Goal: Find specific page/section: Find specific page/section

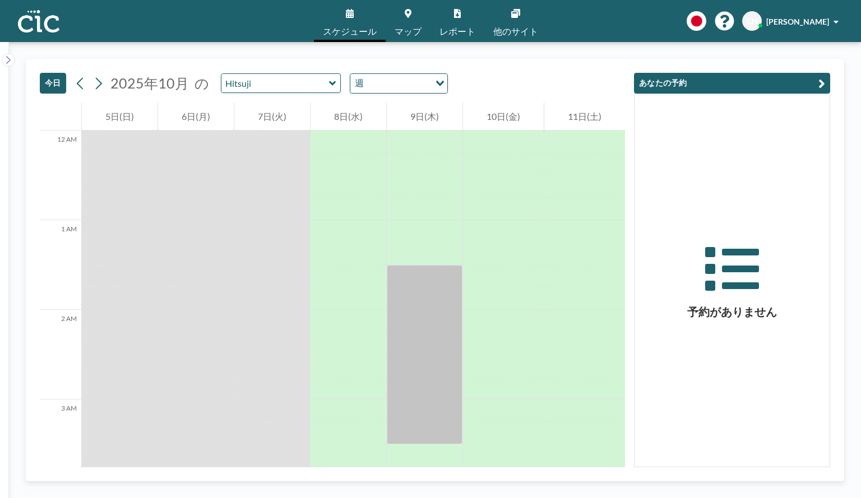
click at [409, 34] on span "マップ" at bounding box center [408, 31] width 27 height 9
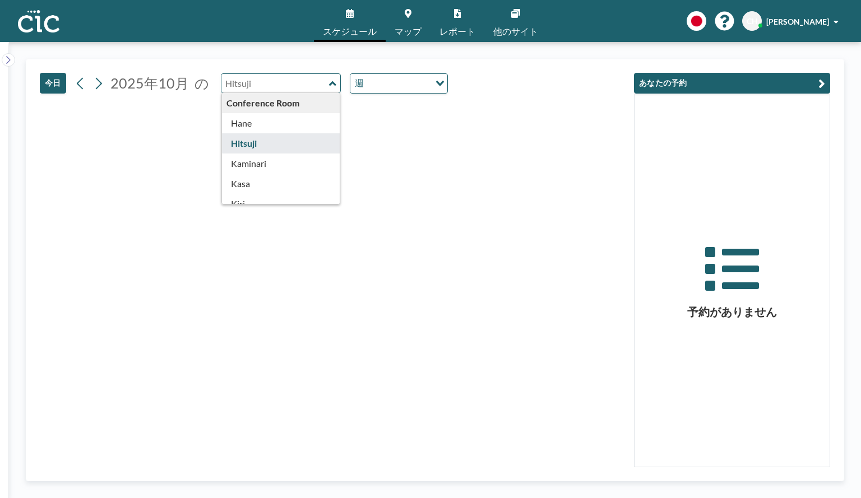
click at [304, 82] on input "text" at bounding box center [275, 83] width 108 height 19
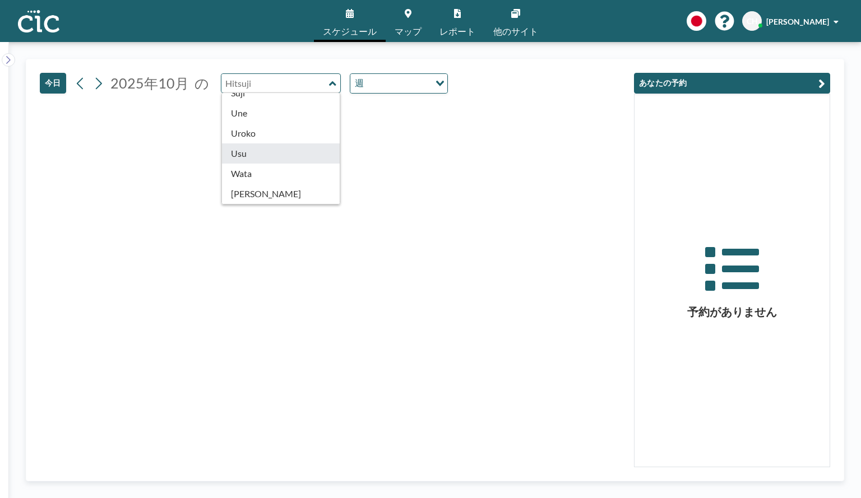
type input "Usu"
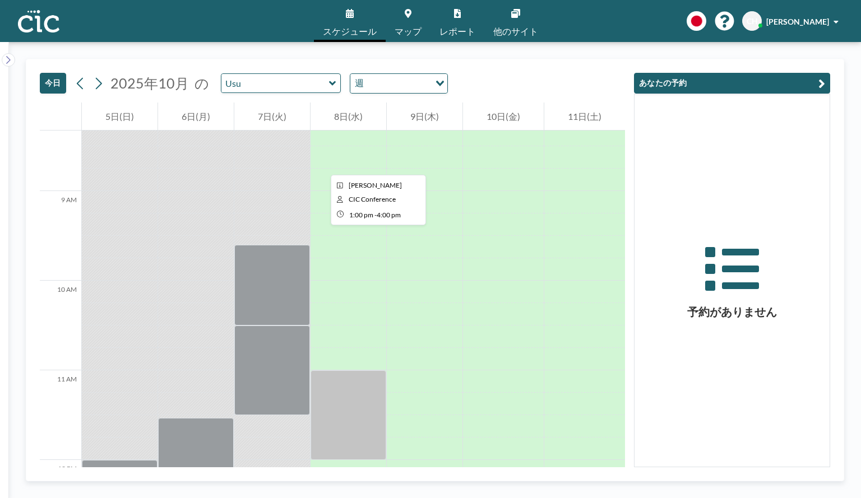
scroll to position [729, 0]
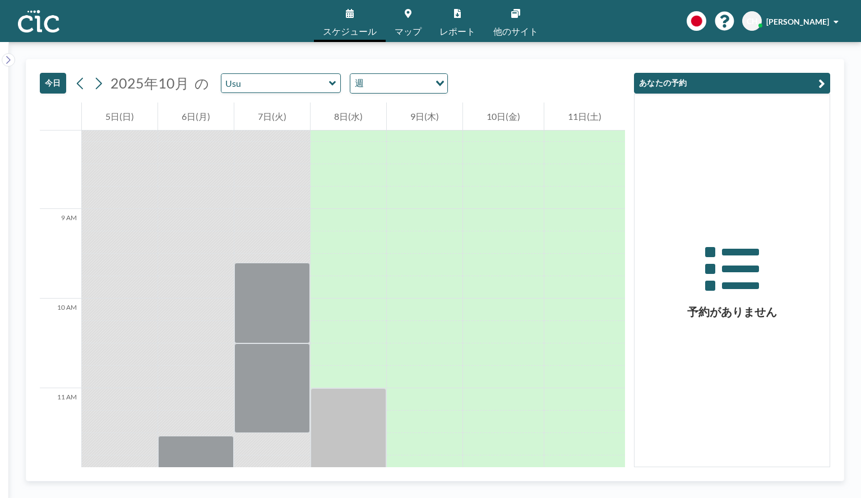
click at [295, 93] on div "Usu" at bounding box center [281, 83] width 121 height 20
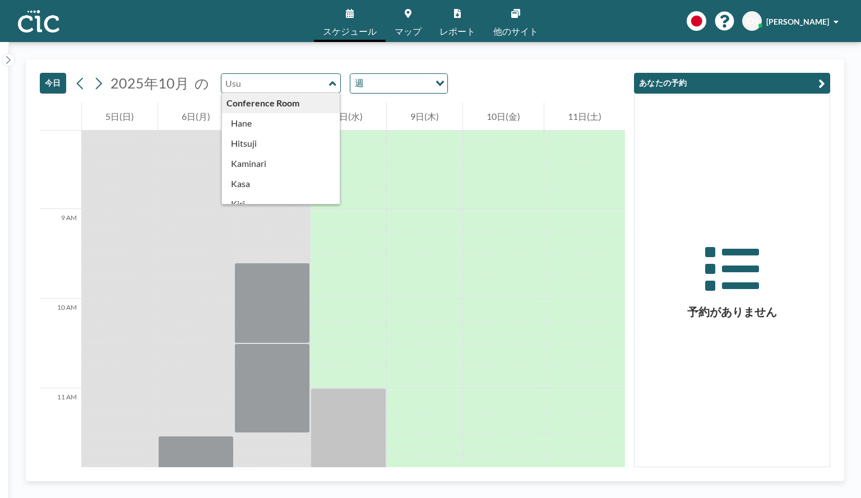
click at [294, 87] on input "text" at bounding box center [275, 83] width 108 height 19
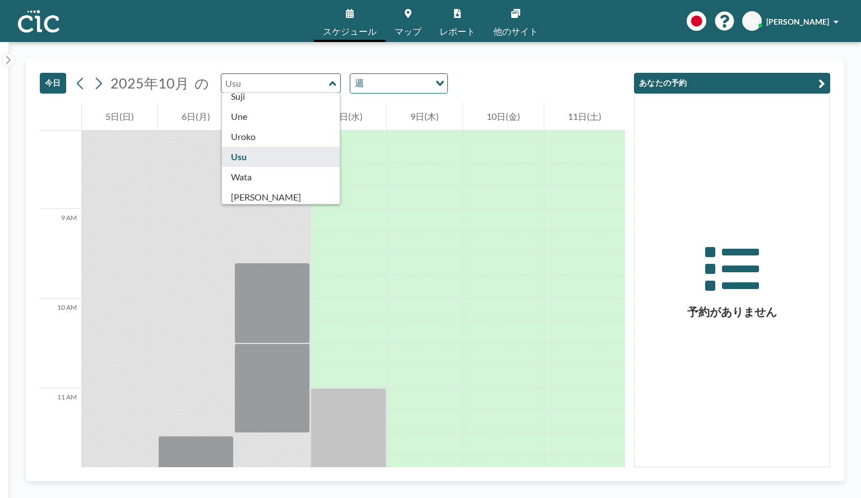
scroll to position [617, 0]
type input "Usu"
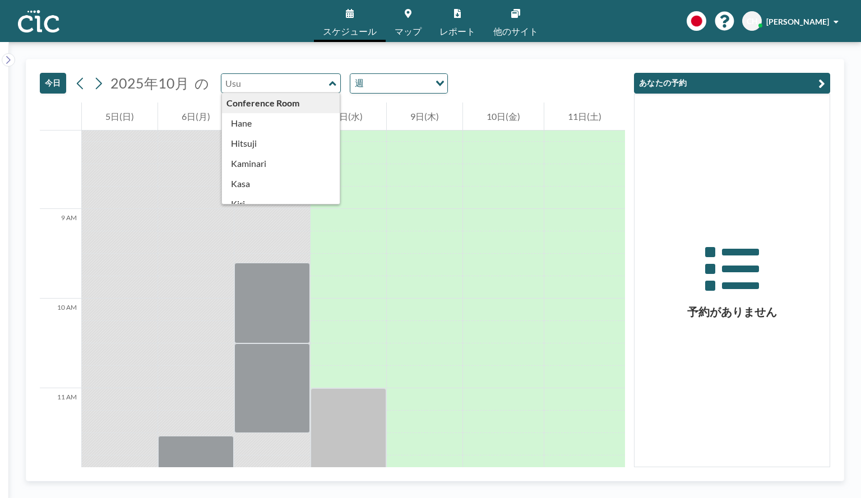
type input "Usu"
click at [409, 24] on link "マップ" at bounding box center [408, 21] width 45 height 42
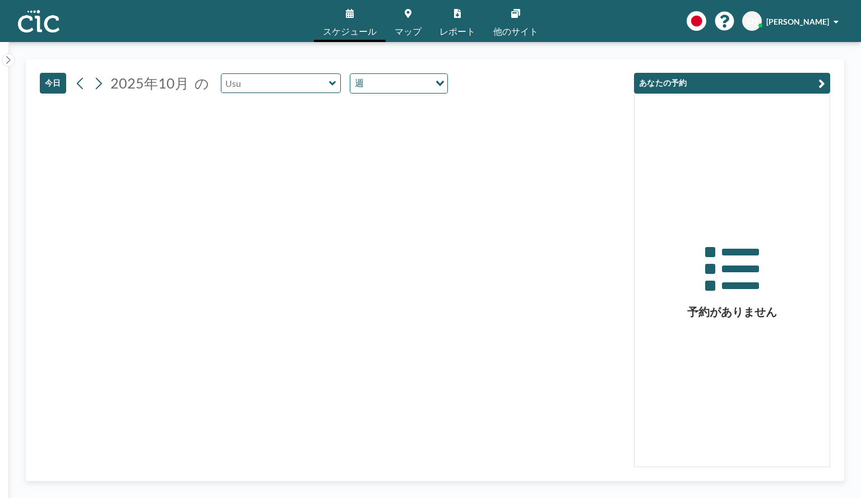
click at [270, 87] on input "text" at bounding box center [275, 83] width 108 height 19
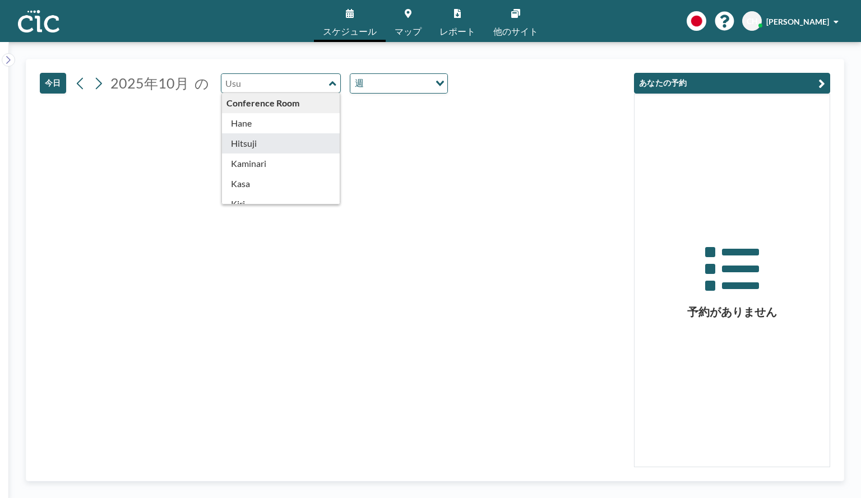
type input "Hitsuji"
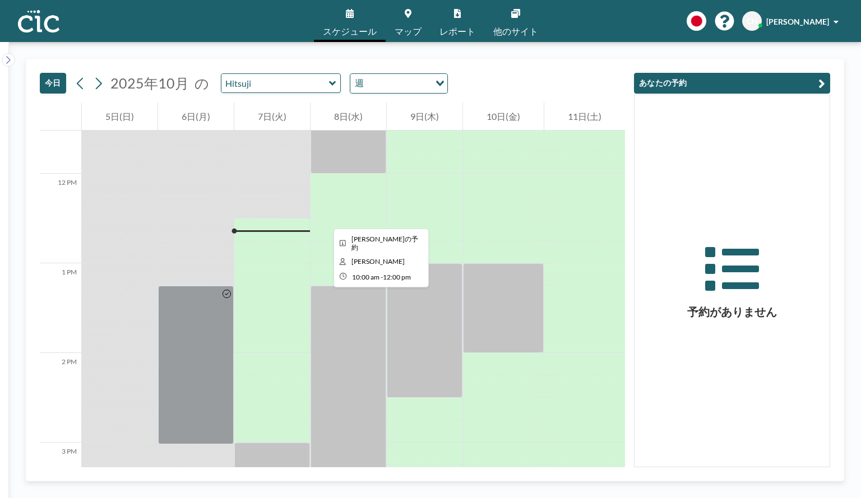
scroll to position [1121, 0]
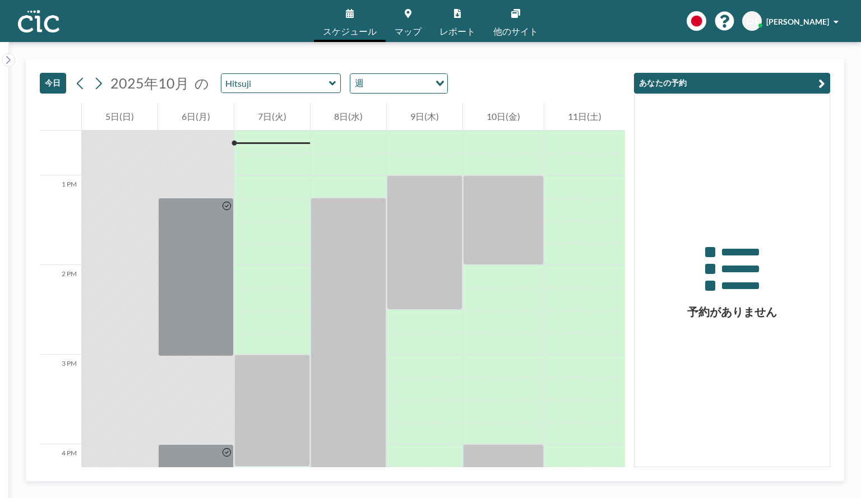
click at [331, 85] on icon at bounding box center [332, 83] width 7 height 11
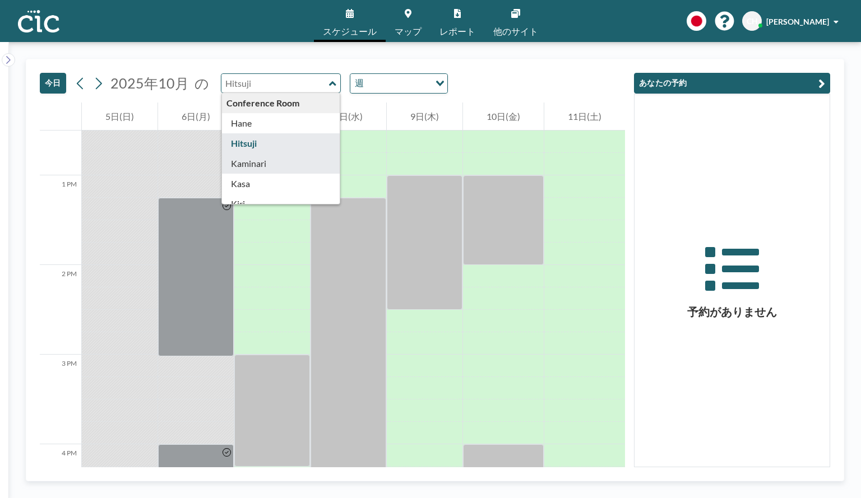
scroll to position [56, 0]
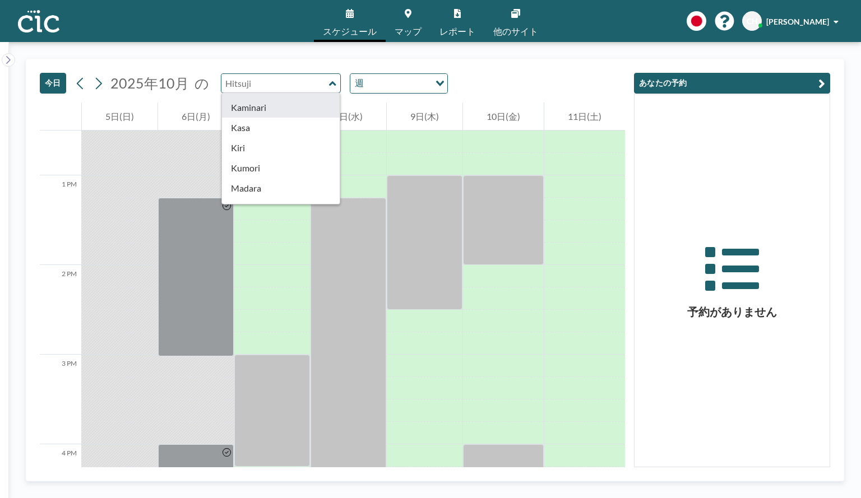
type input "Kumori"
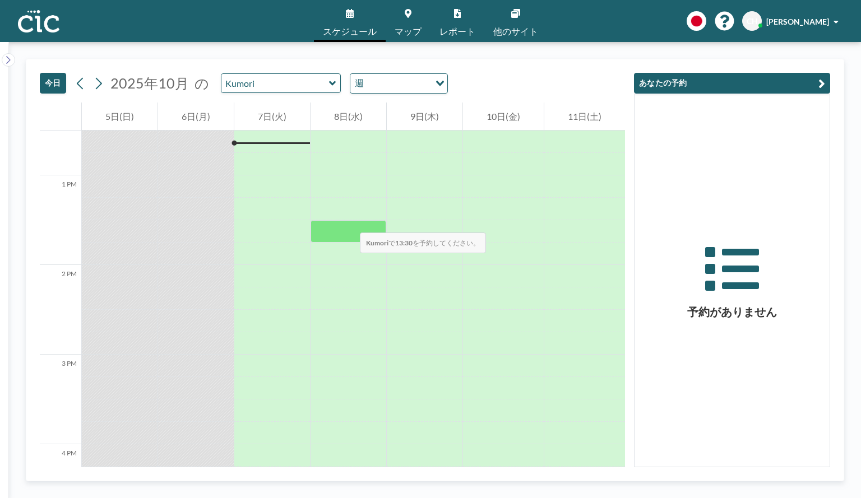
scroll to position [1177, 0]
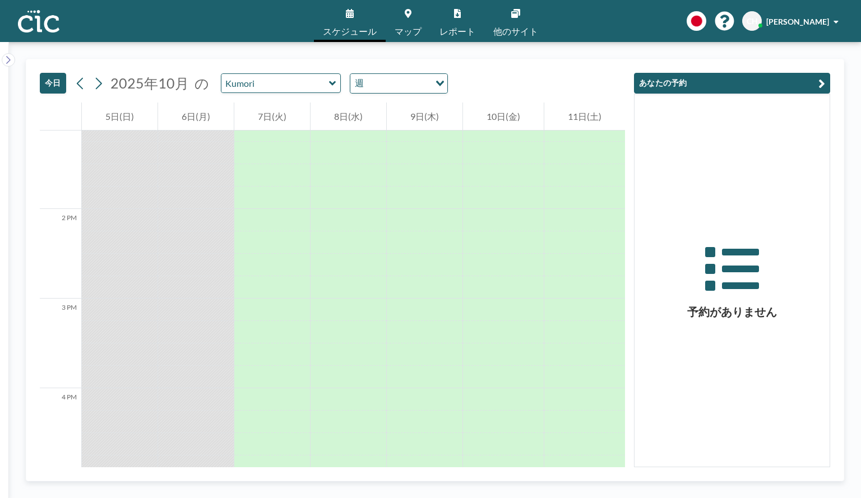
click at [408, 20] on link "マップ" at bounding box center [408, 21] width 45 height 42
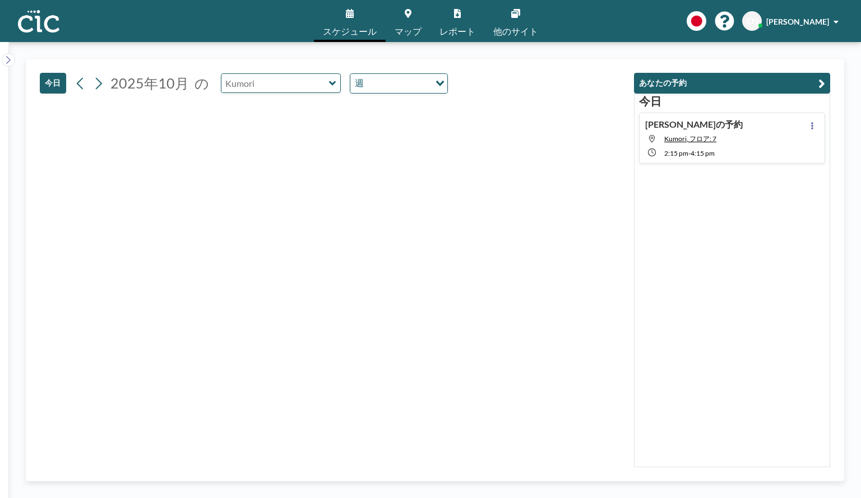
click at [303, 81] on input "text" at bounding box center [275, 83] width 108 height 19
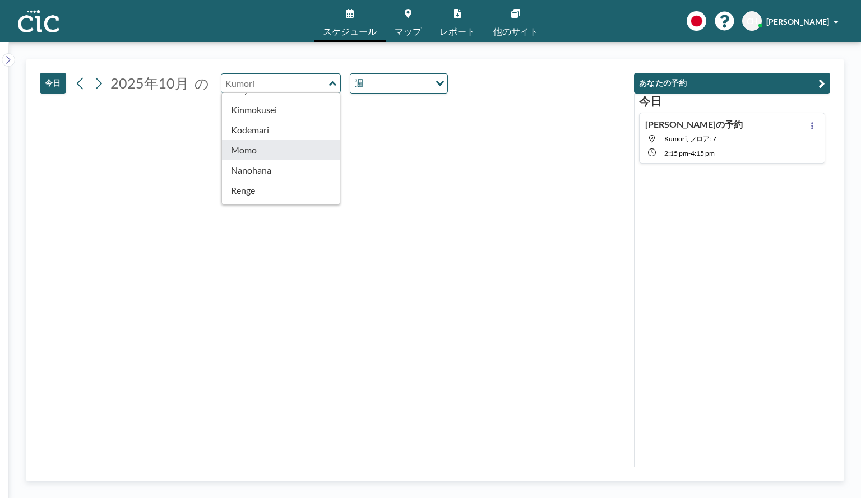
type input "Momo"
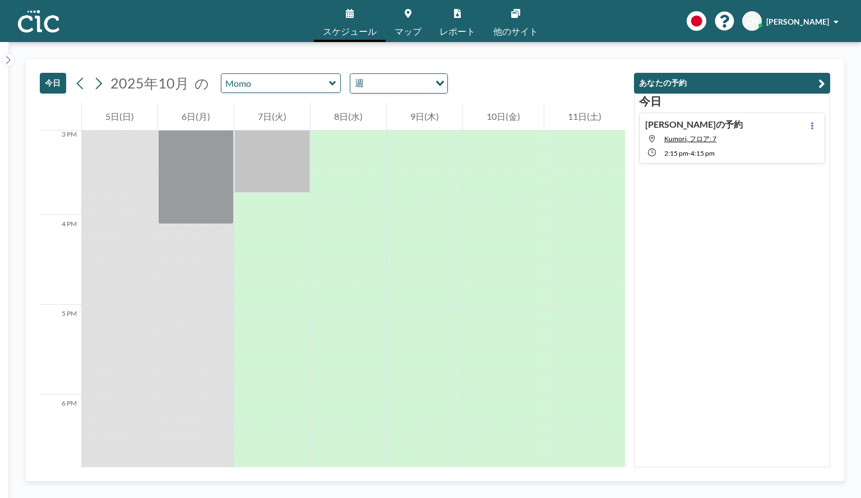
scroll to position [1346, 0]
click at [399, 20] on link "マップ" at bounding box center [408, 21] width 45 height 42
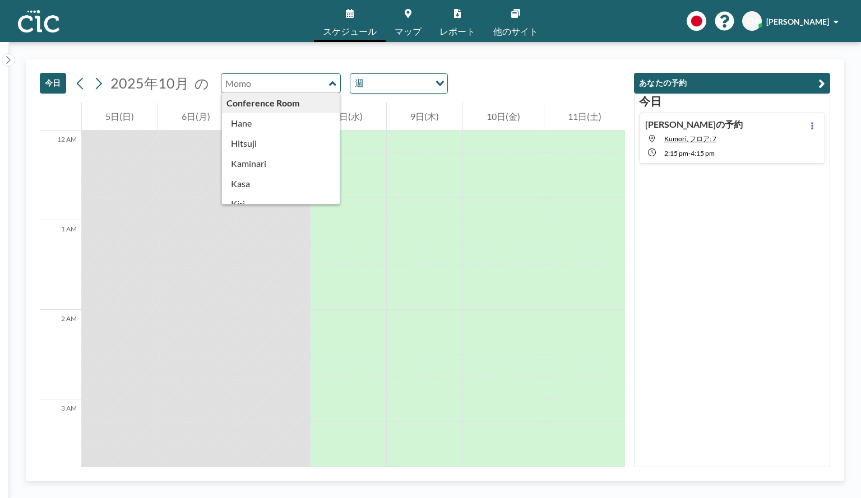
click at [320, 91] on input "text" at bounding box center [275, 83] width 108 height 19
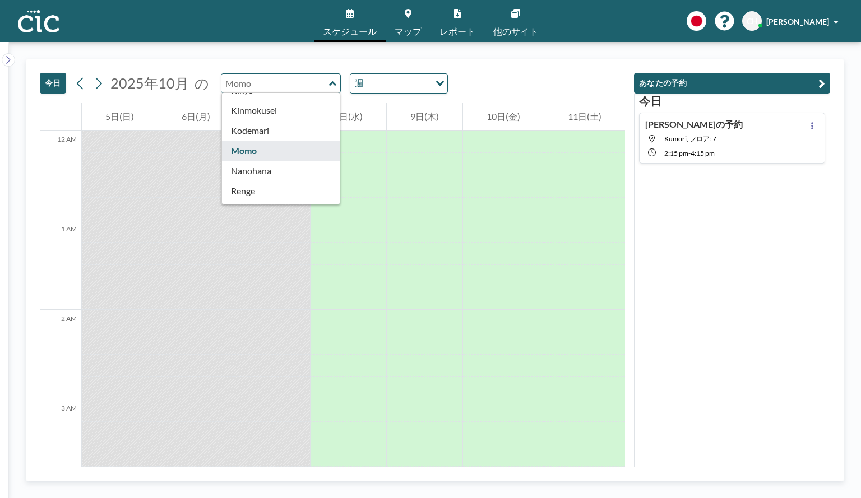
scroll to position [336, 0]
type input "Nanohana"
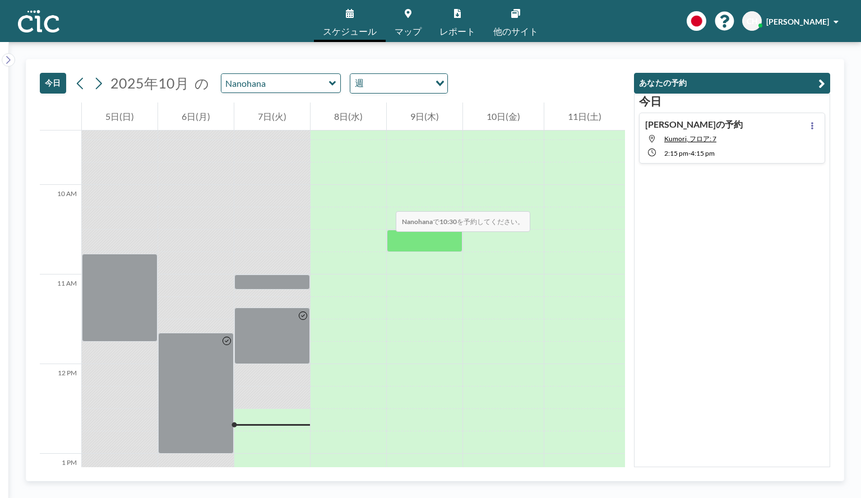
scroll to position [841, 0]
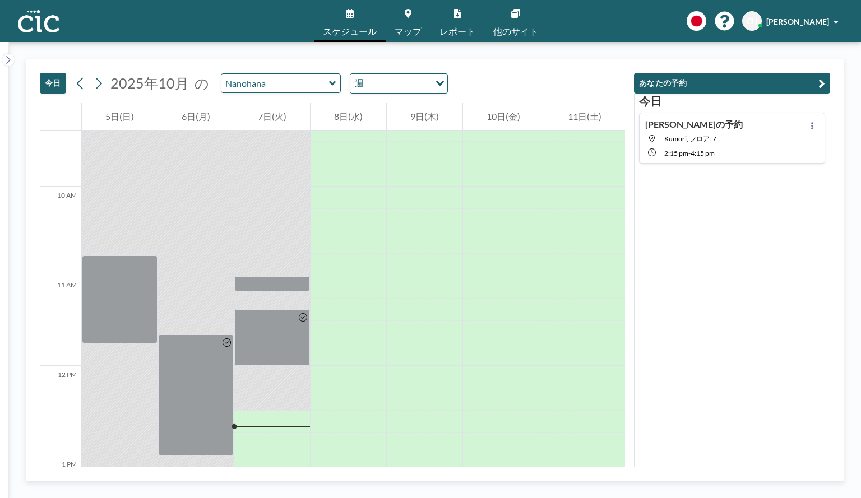
click at [409, 16] on icon at bounding box center [408, 13] width 7 height 9
